Goal: Use online tool/utility: Utilize a website feature to perform a specific function

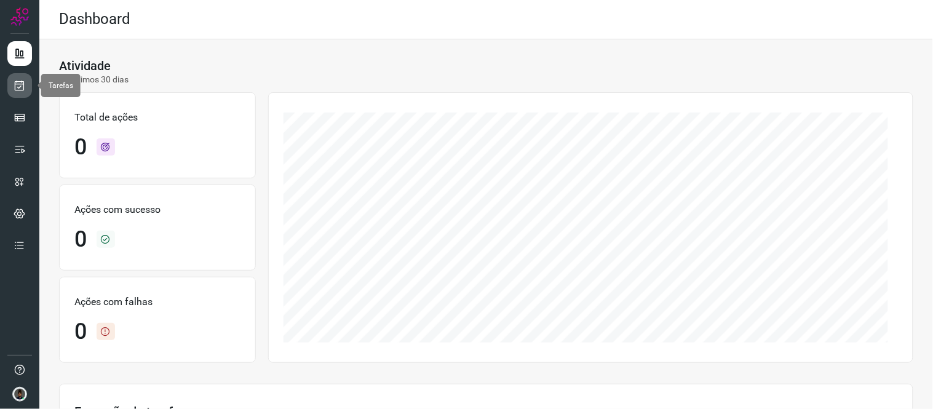
click at [11, 82] on link at bounding box center [19, 85] width 25 height 25
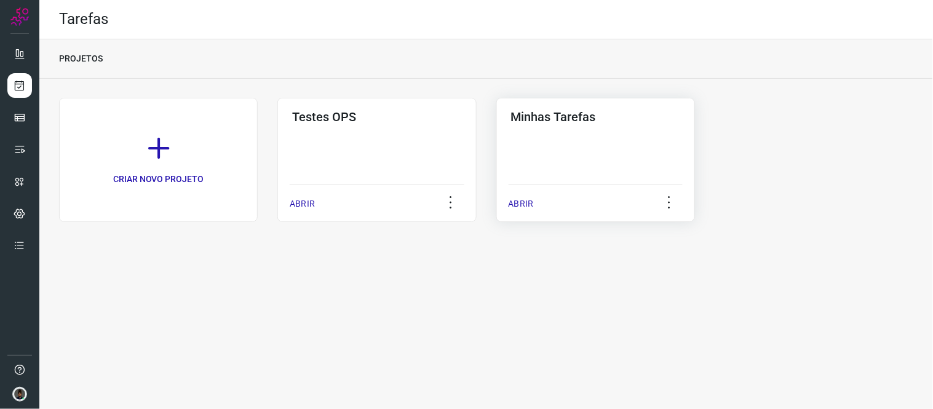
click at [531, 173] on div "Minhas Tarefas ABRIR" at bounding box center [595, 160] width 199 height 124
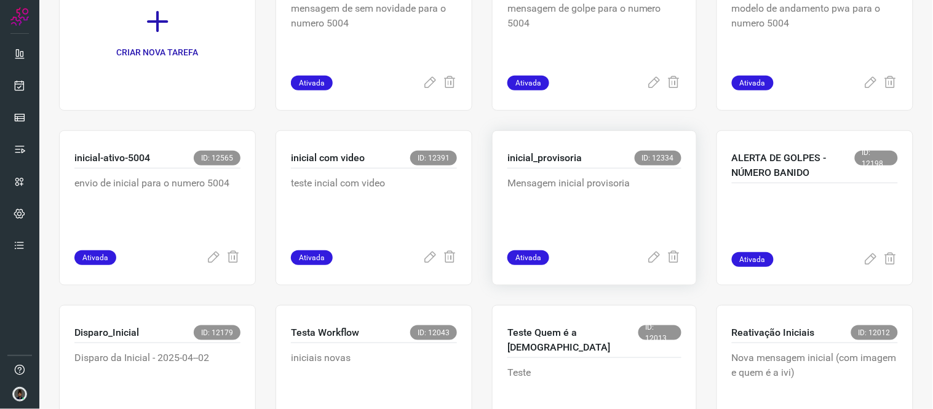
scroll to position [137, 0]
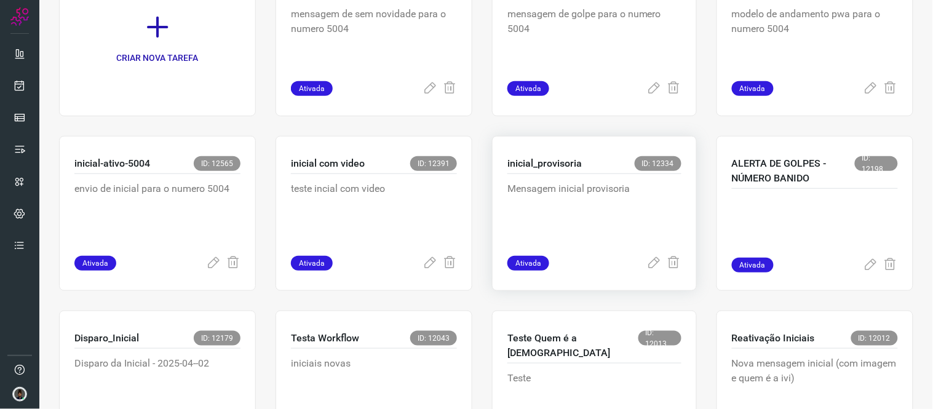
click at [563, 189] on p "Mensagem inicial provisoria" at bounding box center [594, 212] width 174 height 62
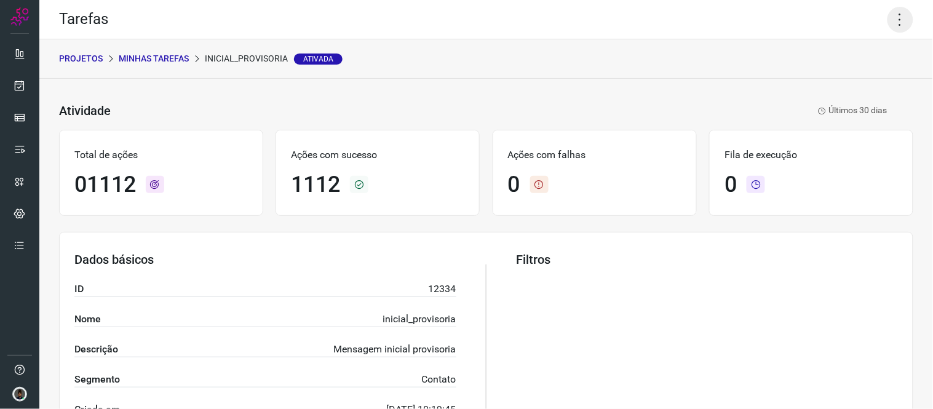
click at [897, 18] on icon at bounding box center [901, 20] width 26 height 26
click at [820, 78] on li "Executar" at bounding box center [847, 80] width 112 height 20
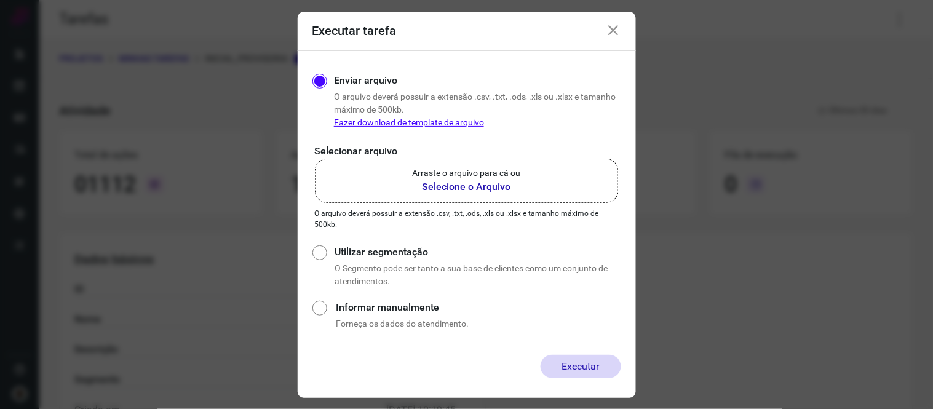
click at [453, 180] on b "Selecione o Arquivo" at bounding box center [467, 187] width 108 height 15
click at [0, 0] on input "Arraste o arquivo para cá ou Selecione o Arquivo" at bounding box center [0, 0] width 0 height 0
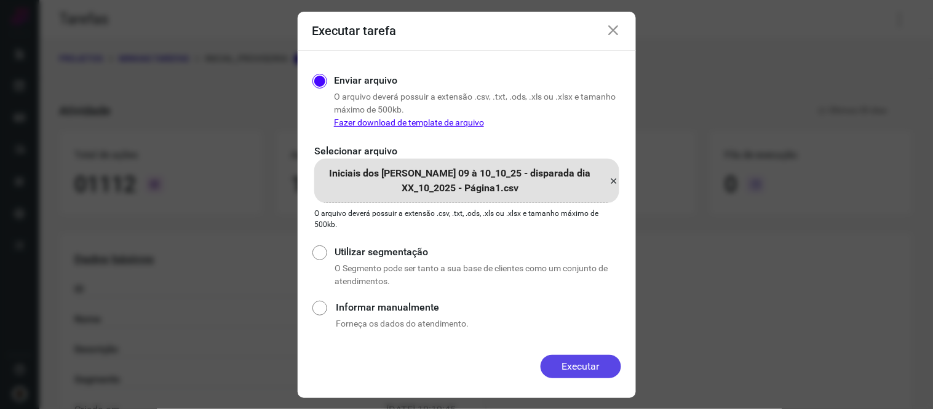
click at [583, 370] on button "Executar" at bounding box center [581, 366] width 81 height 23
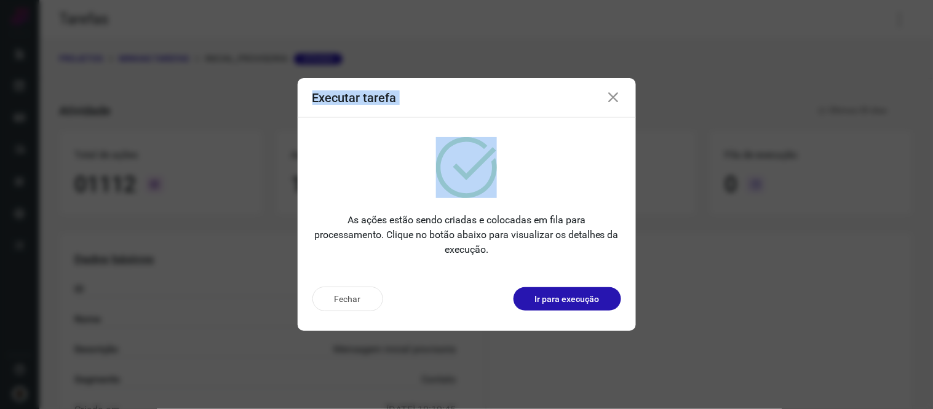
click at [613, 97] on icon at bounding box center [614, 97] width 15 height 15
